Goal: Task Accomplishment & Management: Manage account settings

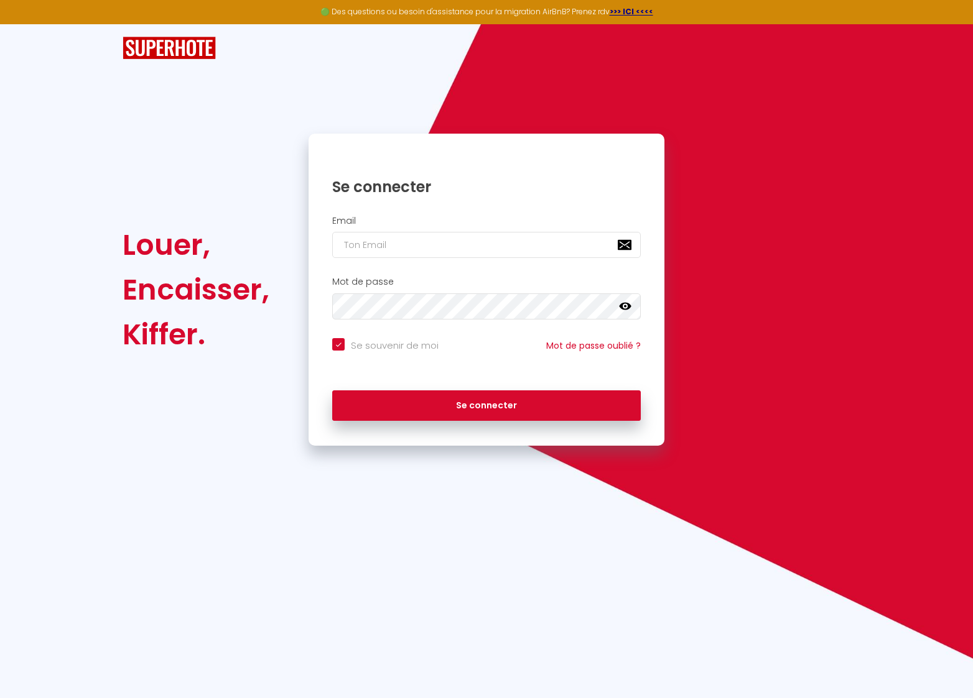
drag, startPoint x: 388, startPoint y: 244, endPoint x: 379, endPoint y: 245, distance: 9.4
click at [387, 244] on input "email" at bounding box center [486, 245] width 308 height 26
click at [379, 244] on input "email" at bounding box center [486, 245] width 308 height 26
click at [368, 244] on input "email" at bounding box center [486, 245] width 308 height 26
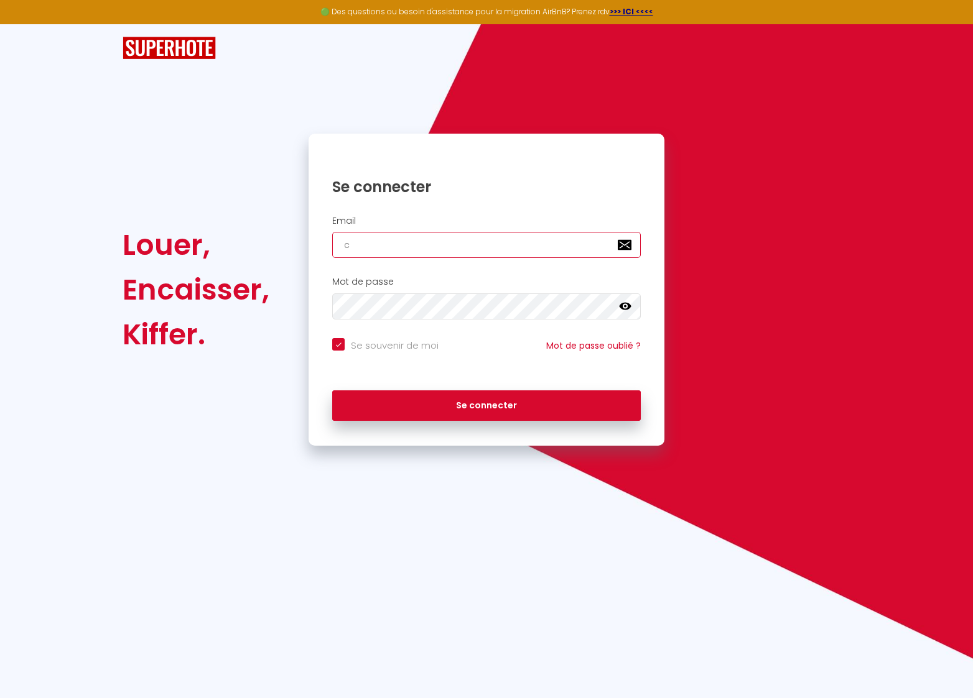
type input "c"
checkbox input "true"
type input "co"
checkbox input "true"
type input "con"
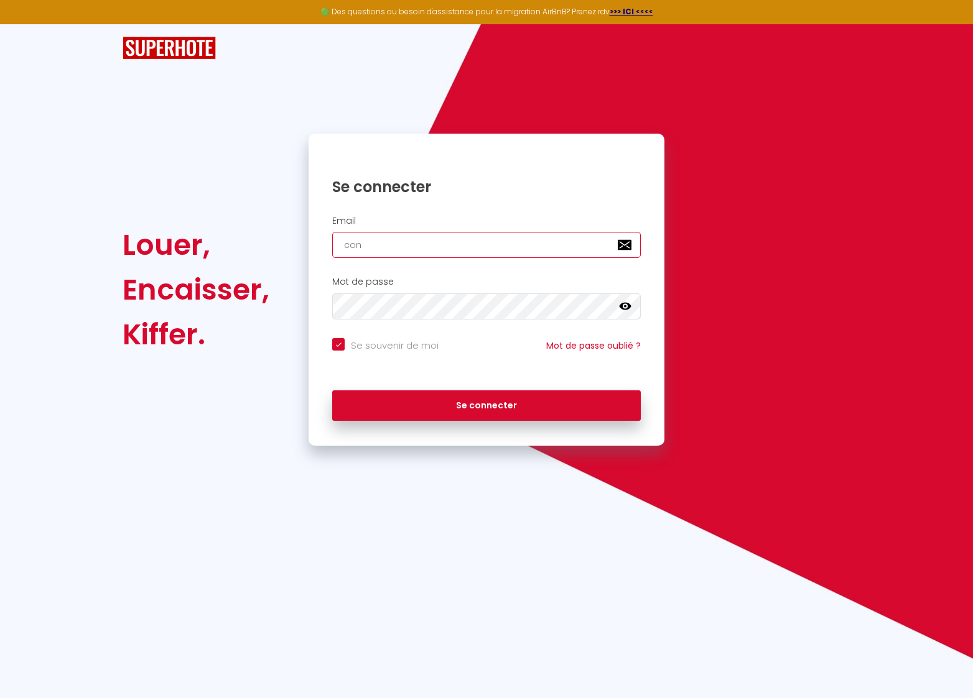
checkbox input "true"
type input "cont"
checkbox input "true"
type input "conta"
checkbox input "true"
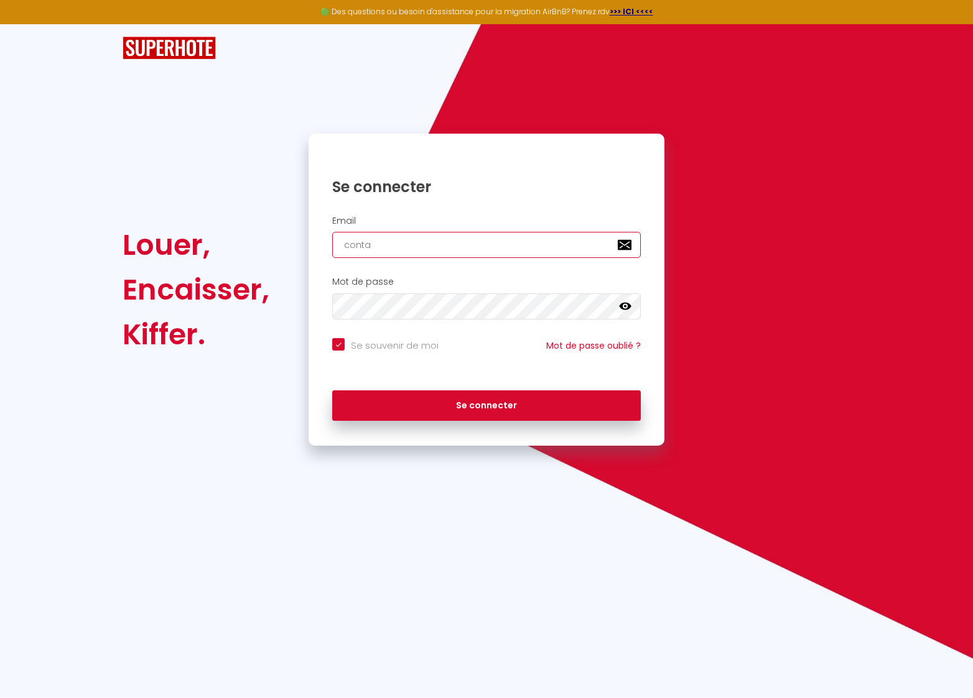
type input "contac"
checkbox input "true"
type input "contact"
checkbox input "true"
type input "contact@"
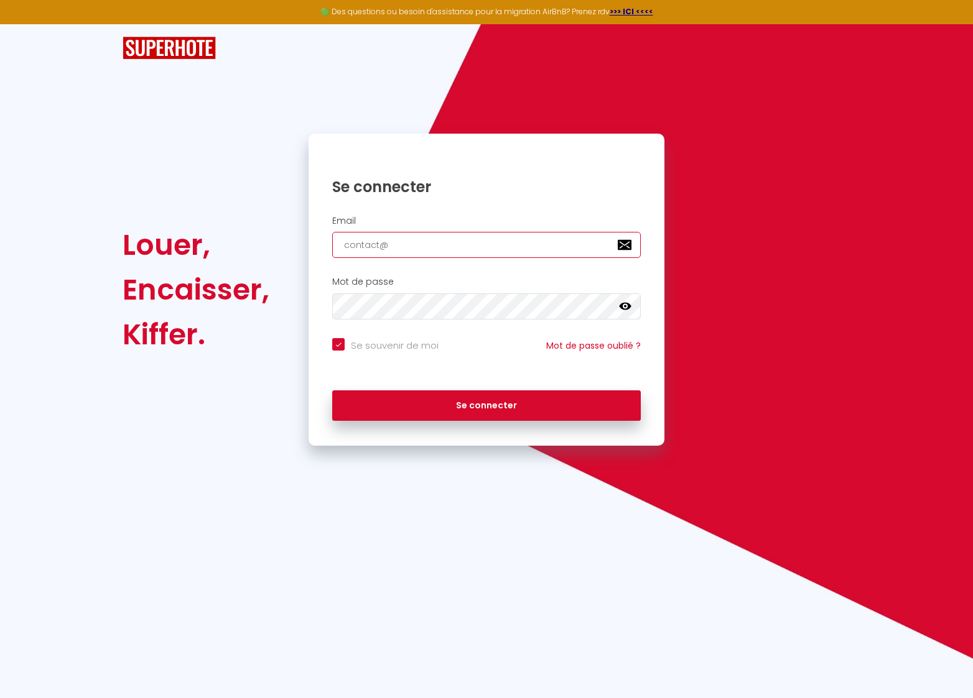
checkbox input "true"
type input "contact@c"
checkbox input "true"
type input "contact@co"
checkbox input "true"
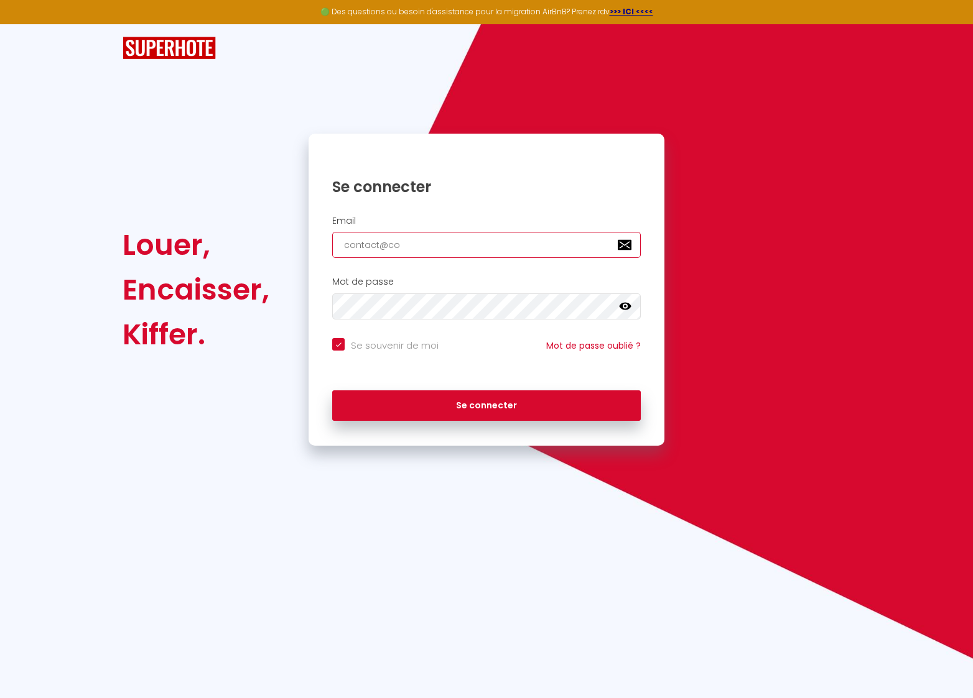
type input "contact@con"
checkbox input "true"
type input "contact@cont"
checkbox input "true"
type input "contact@conta"
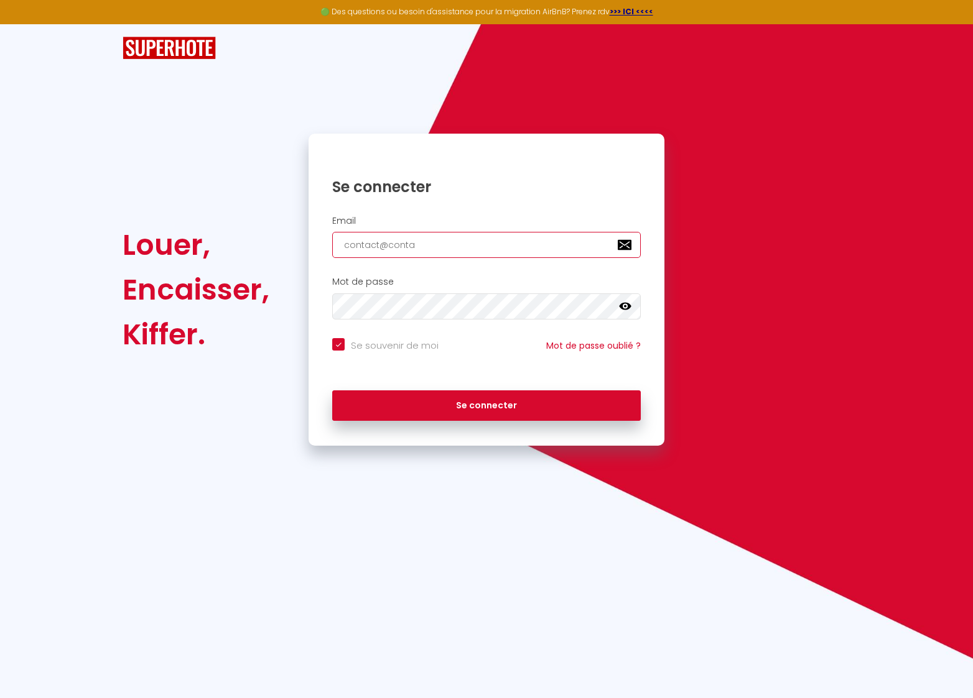
checkbox input "true"
type input "contact@contac"
checkbox input "true"
type input "contact@contact"
checkbox input "true"
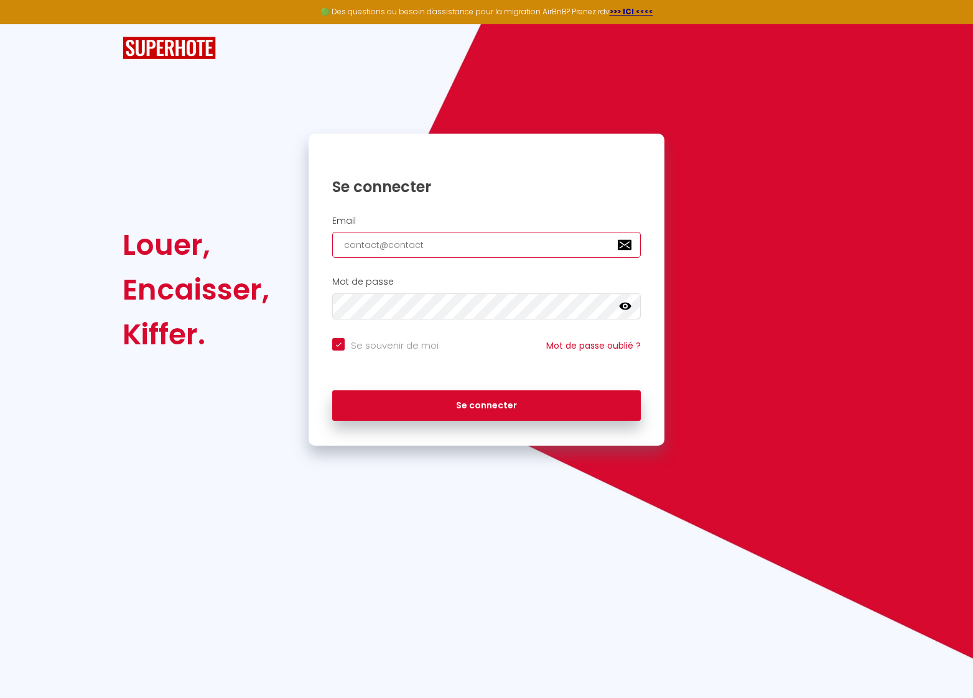
type input "contact@contac"
checkbox input "true"
type input "contact@conta"
checkbox input "true"
type input "contact@cont"
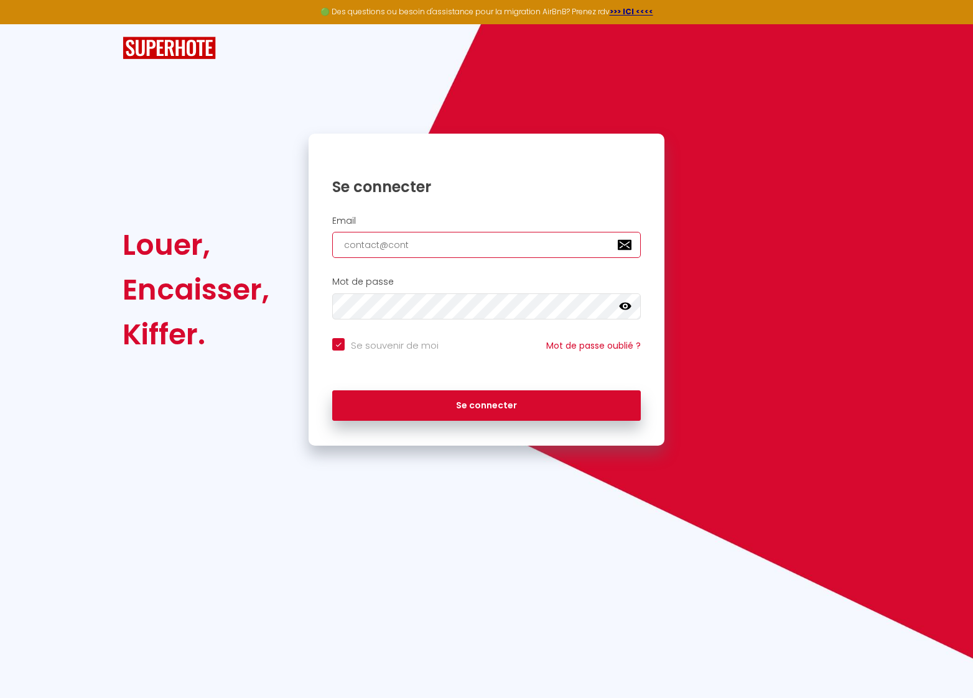
checkbox input "true"
type input "contact@con"
checkbox input "true"
type input "contact@co"
checkbox input "true"
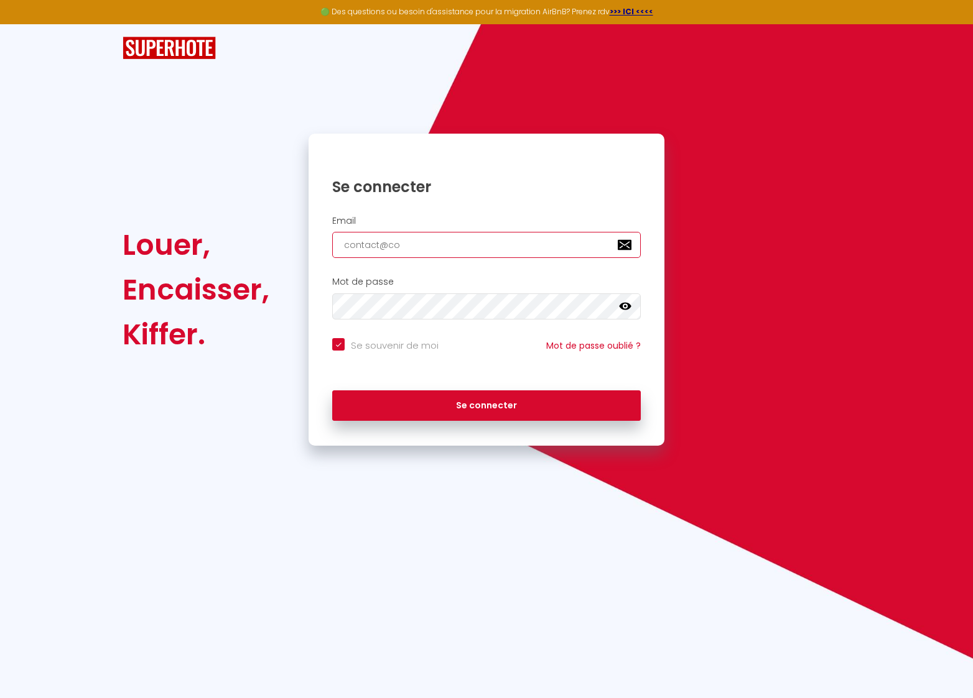
type input "contact@c"
checkbox input "true"
type input "contact@"
checkbox input "true"
type input "contact@v"
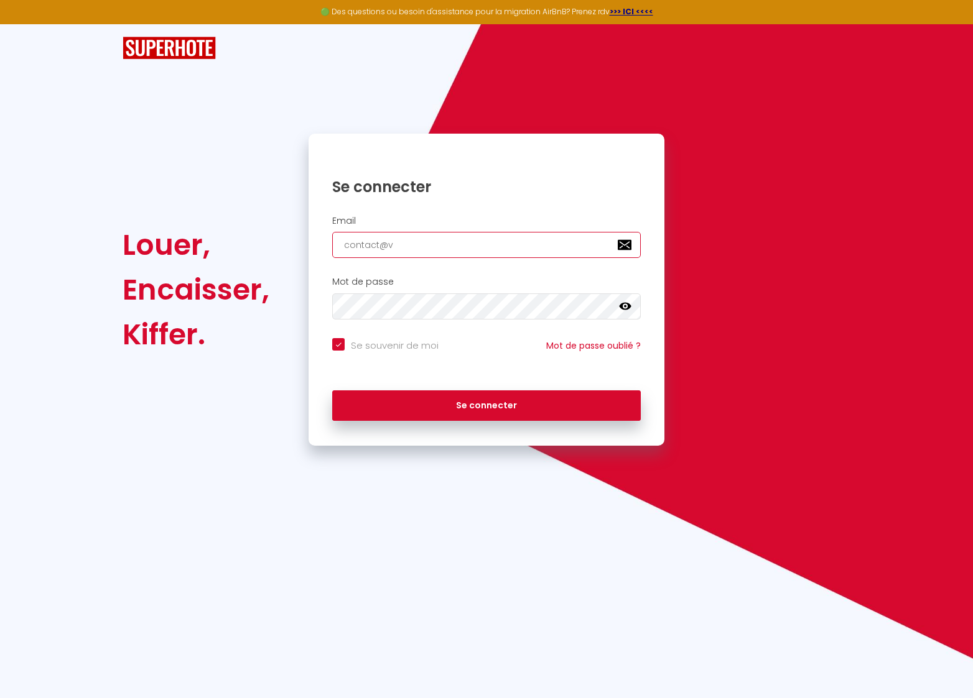
checkbox input "true"
type input "contact@vu"
checkbox input "true"
type input "contact@vue"
checkbox input "true"
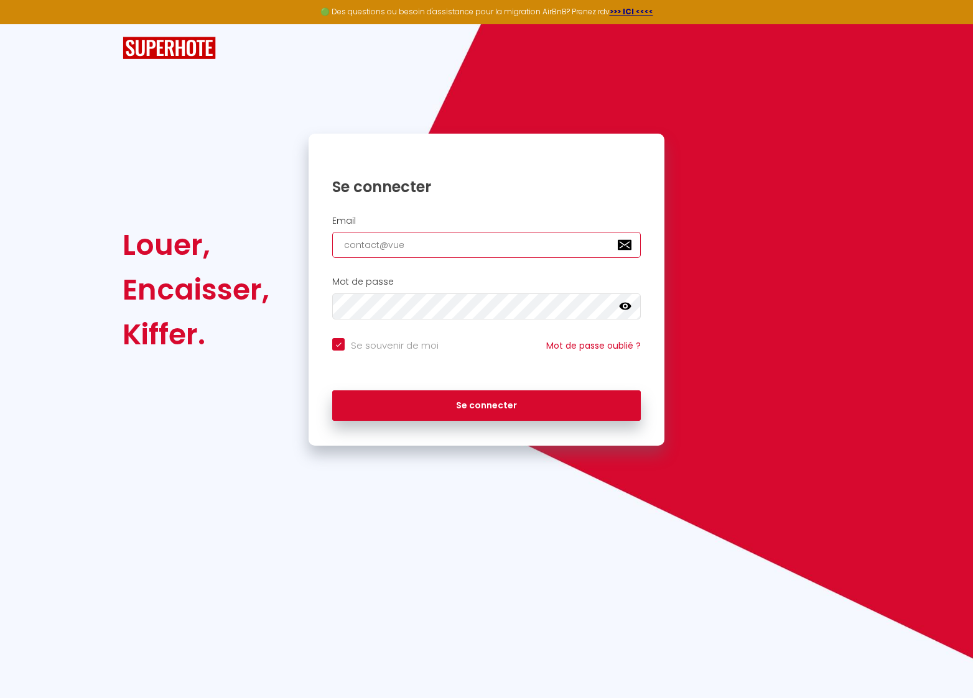
type input "contact@vuec"
checkbox input "true"
type input "contact@vuech"
checkbox input "true"
type input "contact@vuecha"
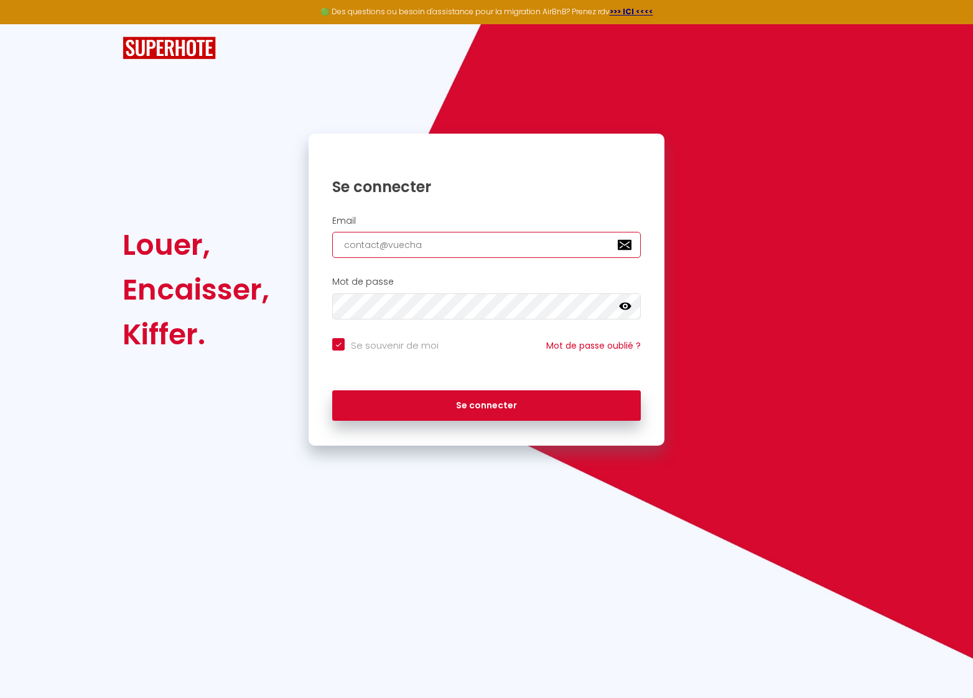
checkbox input "true"
type input "contact@vuechat"
checkbox input "true"
type input "contact@vuechate"
checkbox input "true"
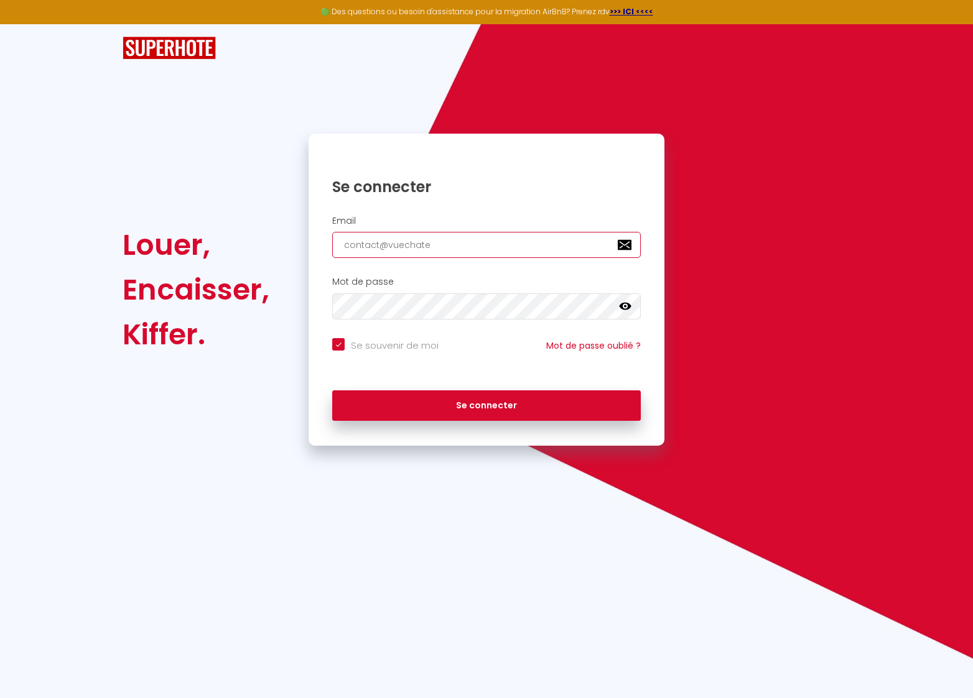
type input "contact@vuechatea"
checkbox input "true"
type input "contact@vuechateau"
checkbox input "true"
type input "contact@vuechateau."
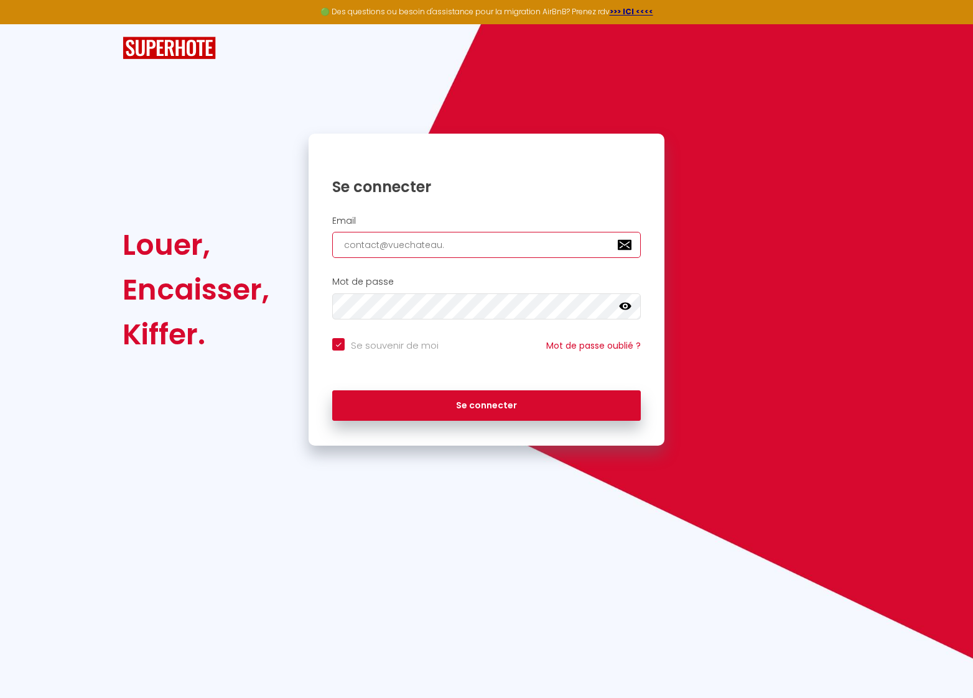
checkbox input "true"
type input "contact@vuechateau.c"
checkbox input "true"
type input "[EMAIL_ADDRESS][DOMAIN_NAME]"
checkbox input "true"
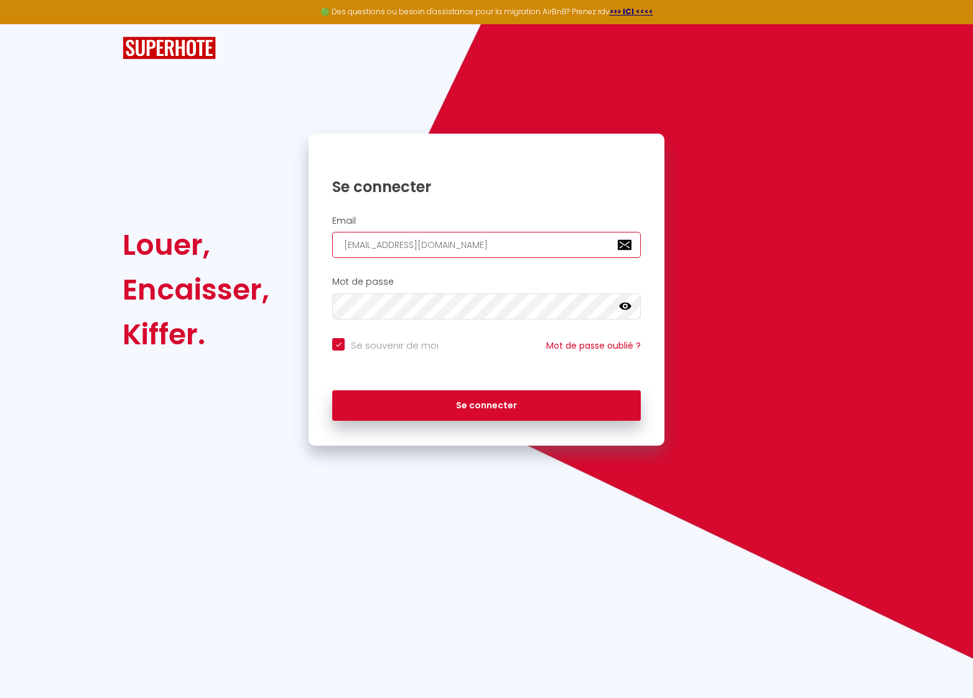
type input "[EMAIL_ADDRESS][DOMAIN_NAME]"
checkbox input "true"
type input "[EMAIL_ADDRESS][DOMAIN_NAME]"
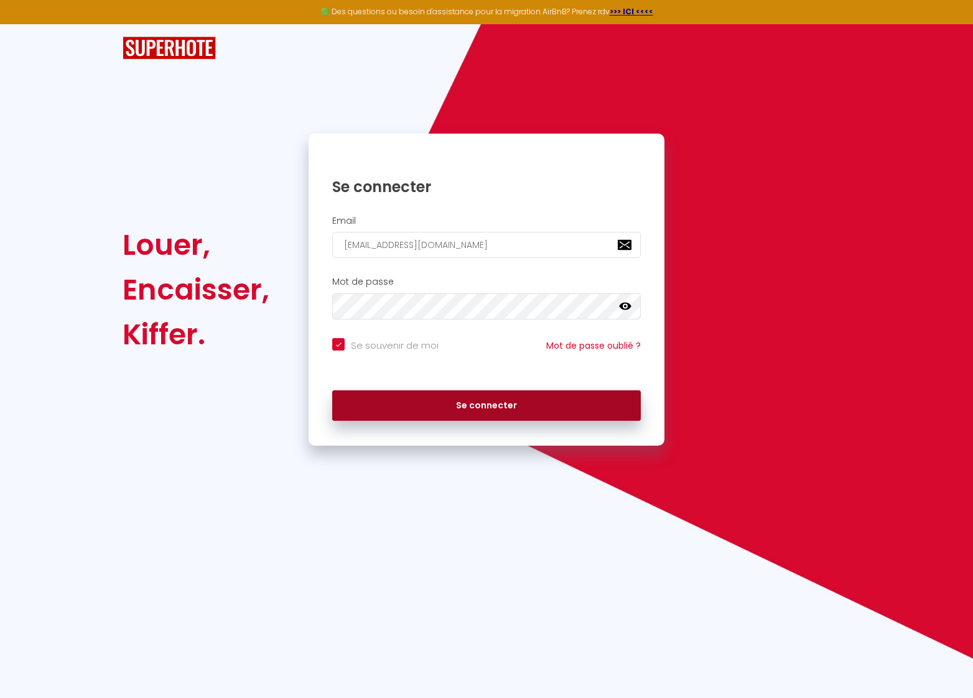
click at [484, 410] on button "Se connecter" at bounding box center [486, 406] width 308 height 31
checkbox input "true"
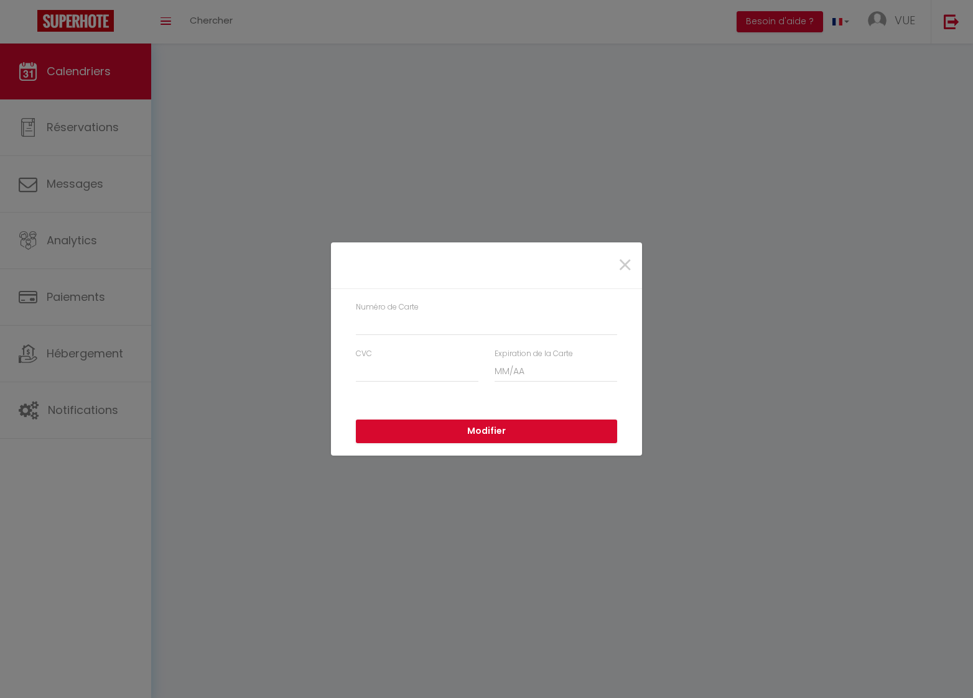
click at [474, 276] on div "×" at bounding box center [486, 265] width 308 height 27
click at [455, 317] on input "Numéro de Carte" at bounding box center [486, 324] width 261 height 22
click at [354, 147] on div "× Numéro de Carte CVC Expiration de la Carte Modifier" at bounding box center [486, 349] width 311 height 698
click at [47, 74] on div "× Numéro de Carte CVC Expiration de la Carte Modifier" at bounding box center [486, 349] width 973 height 698
click at [210, 402] on div "× Numéro de Carte CVC Expiration de la Carte Modifier" at bounding box center [486, 349] width 973 height 698
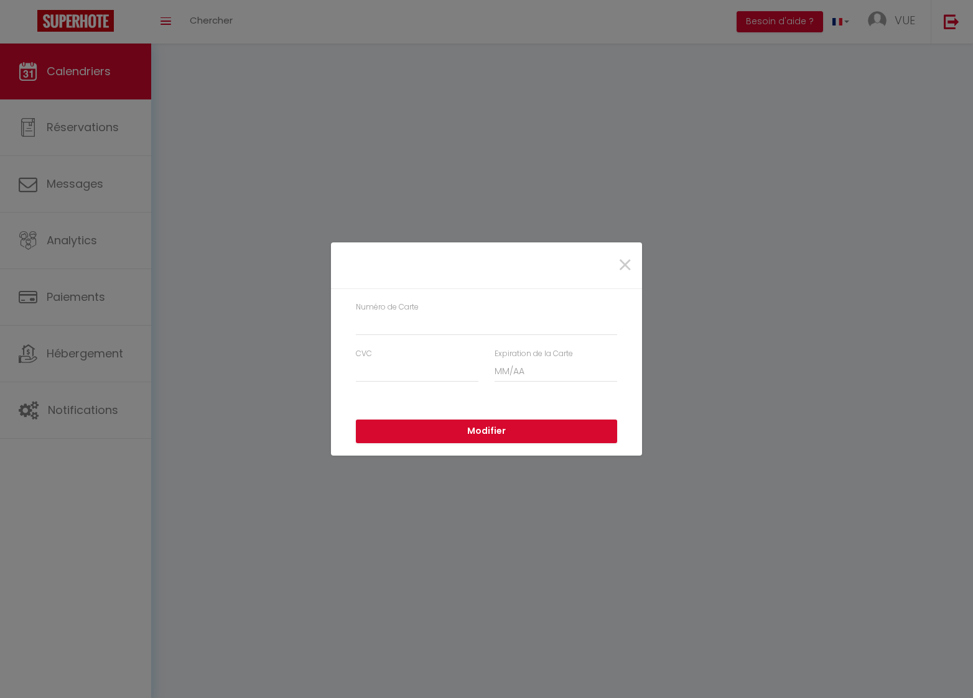
click at [73, 77] on div "× Numéro de Carte CVC Expiration de la Carte Modifier" at bounding box center [486, 349] width 973 height 698
click at [91, 78] on div "× Numéro de Carte CVC Expiration de la Carte Modifier" at bounding box center [486, 349] width 973 height 698
click at [627, 267] on span "×" at bounding box center [625, 265] width 16 height 37
